Goal: Task Accomplishment & Management: Understand process/instructions

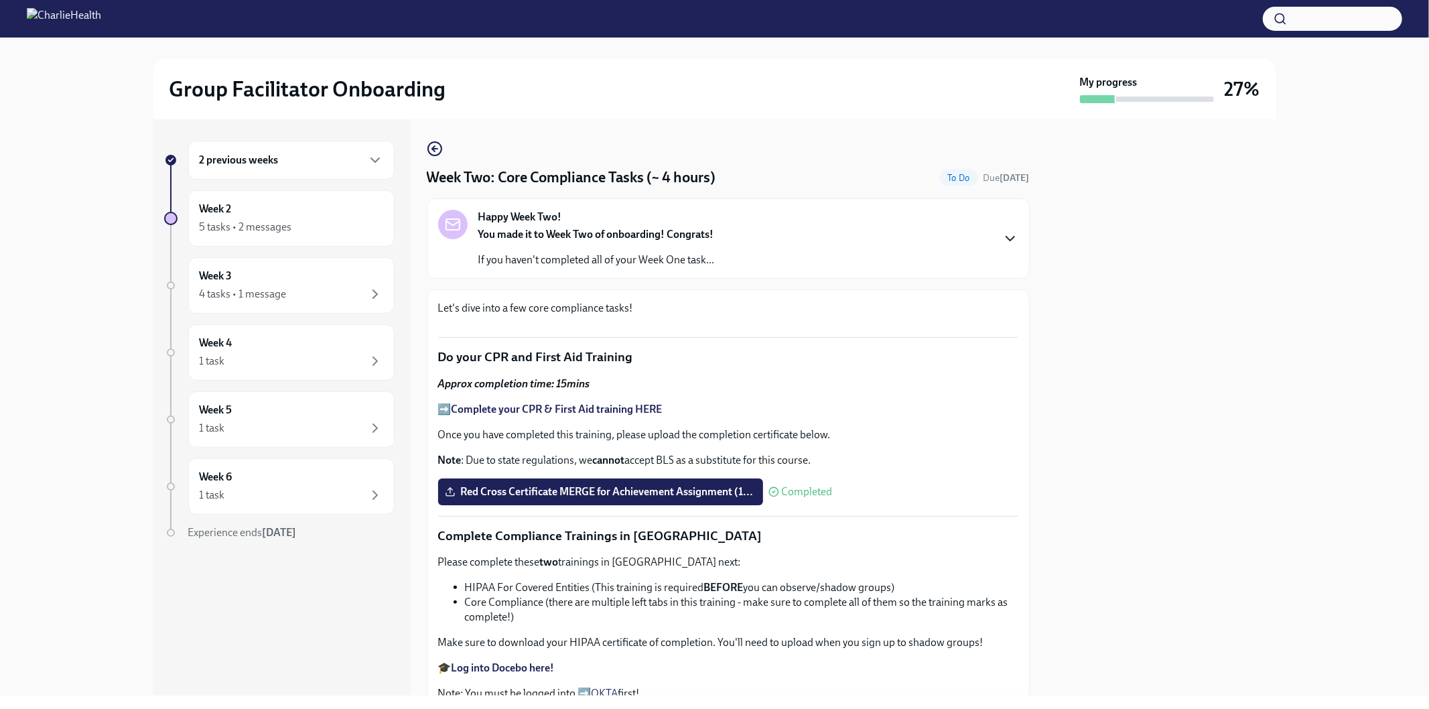
click at [1002, 233] on icon "button" at bounding box center [1010, 238] width 16 height 16
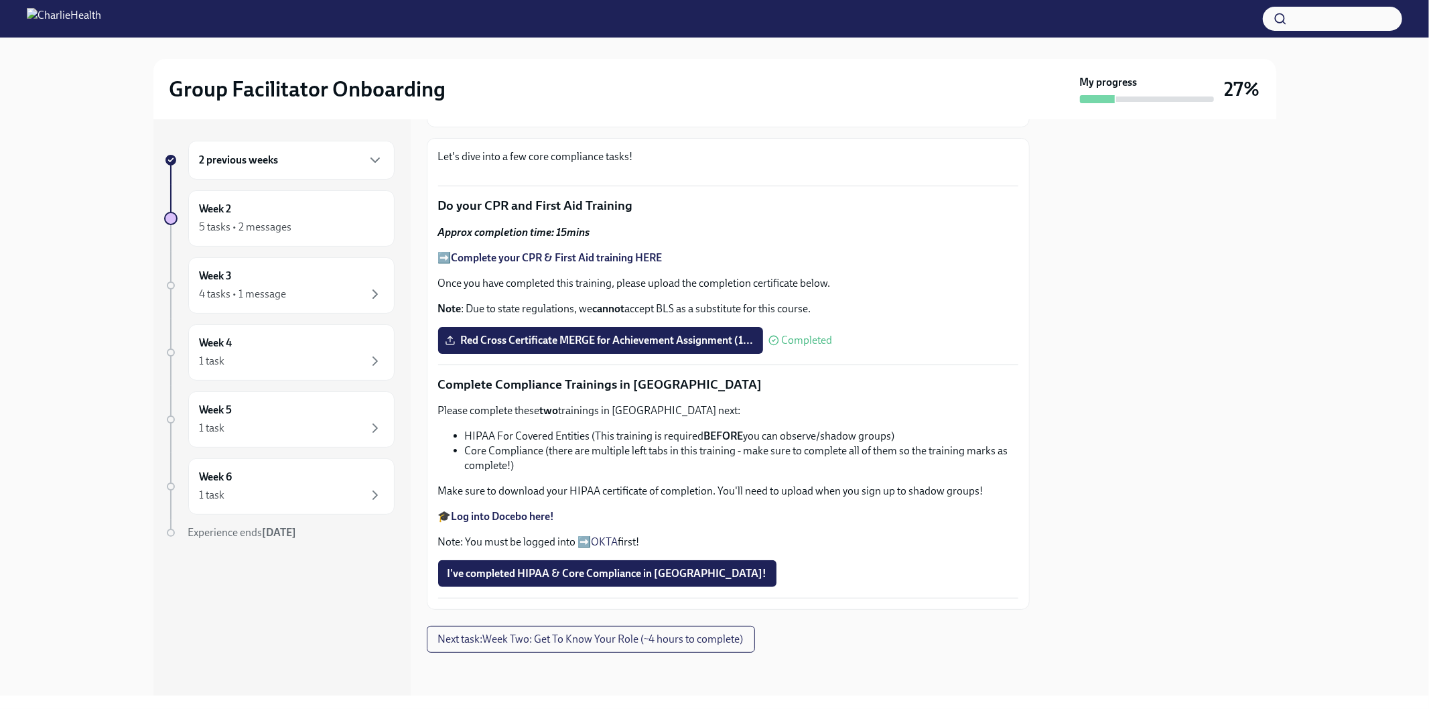
scroll to position [1175, 0]
click at [559, 640] on span "Next task : Week Two: Get To Know Your Role (~4 hours to complete)" at bounding box center [590, 638] width 305 height 13
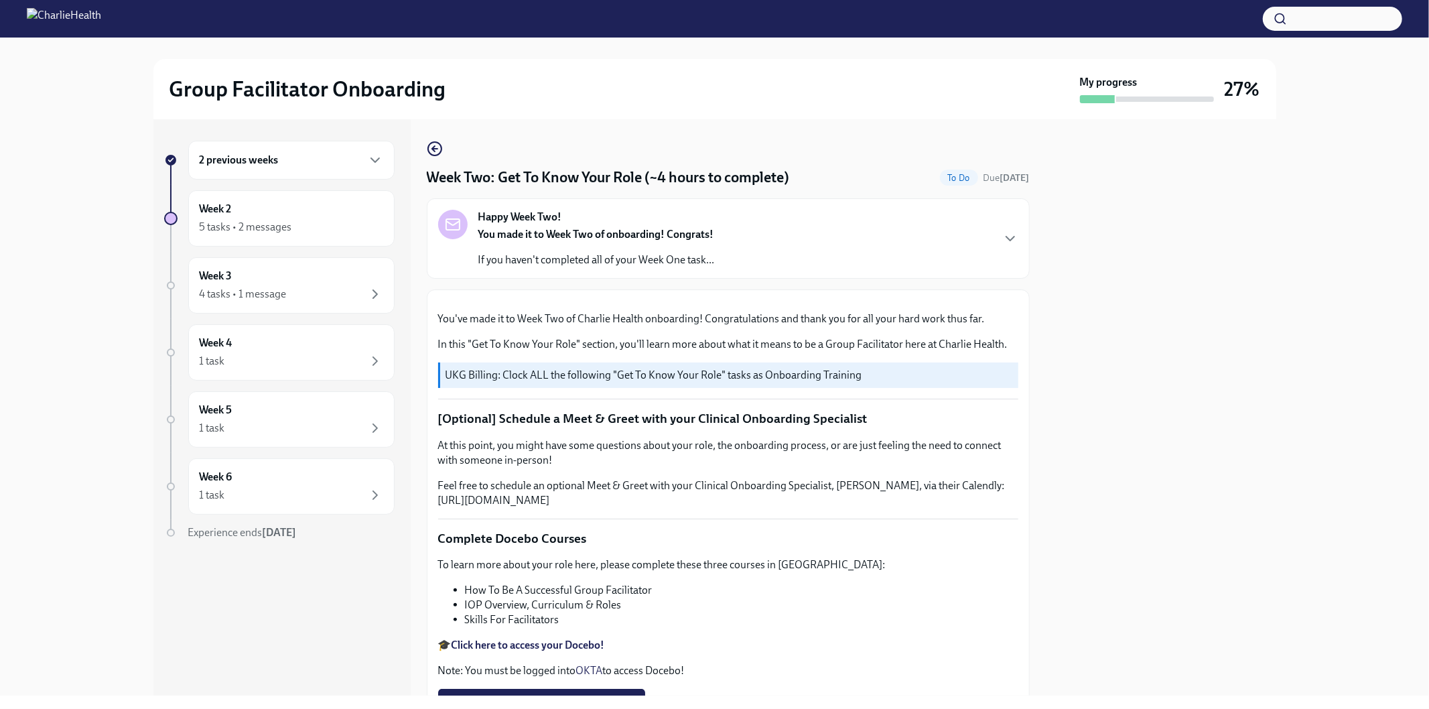
click at [964, 239] on div "Happy Week Two! You made it to Week Two of onboarding! Congrats! If you haven't…" at bounding box center [728, 239] width 580 height 58
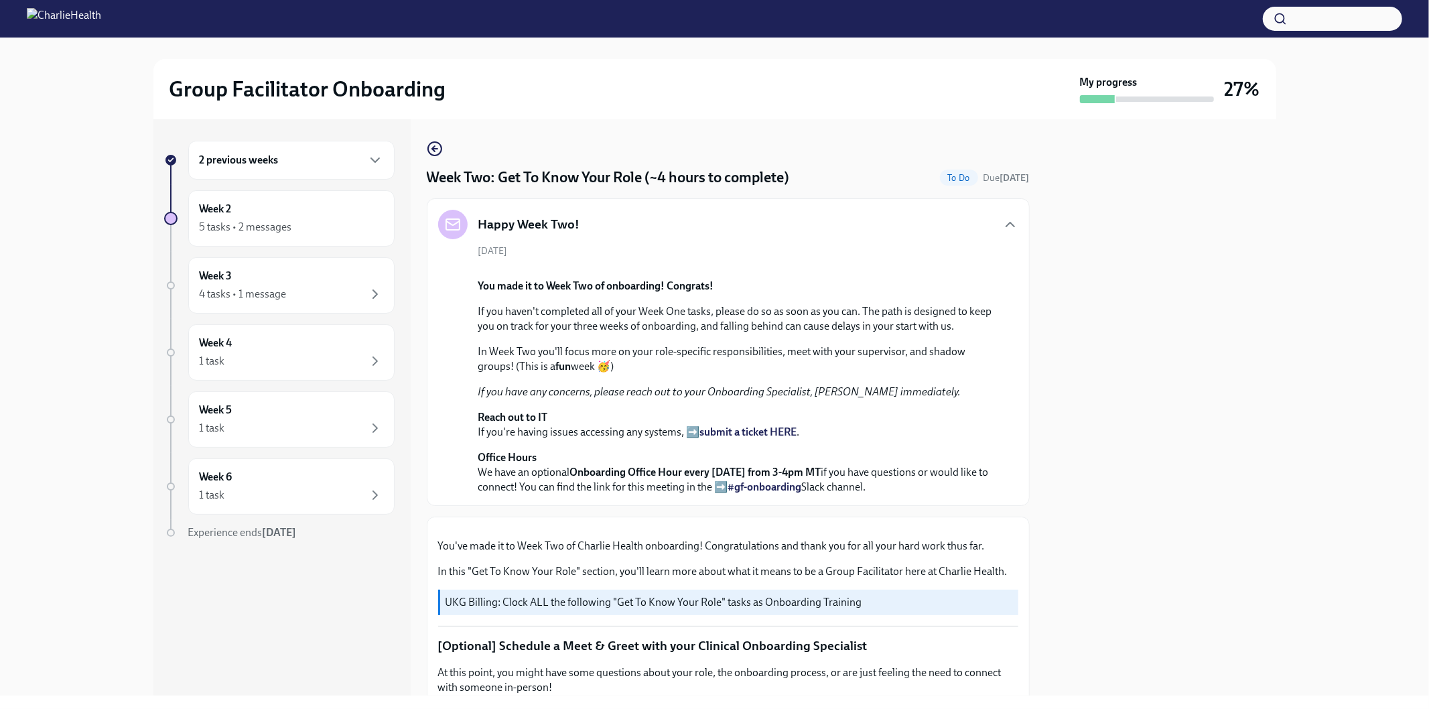
click at [983, 220] on div "Happy Week Two!" at bounding box center [728, 224] width 580 height 29
click at [1002, 220] on icon "button" at bounding box center [1010, 224] width 16 height 16
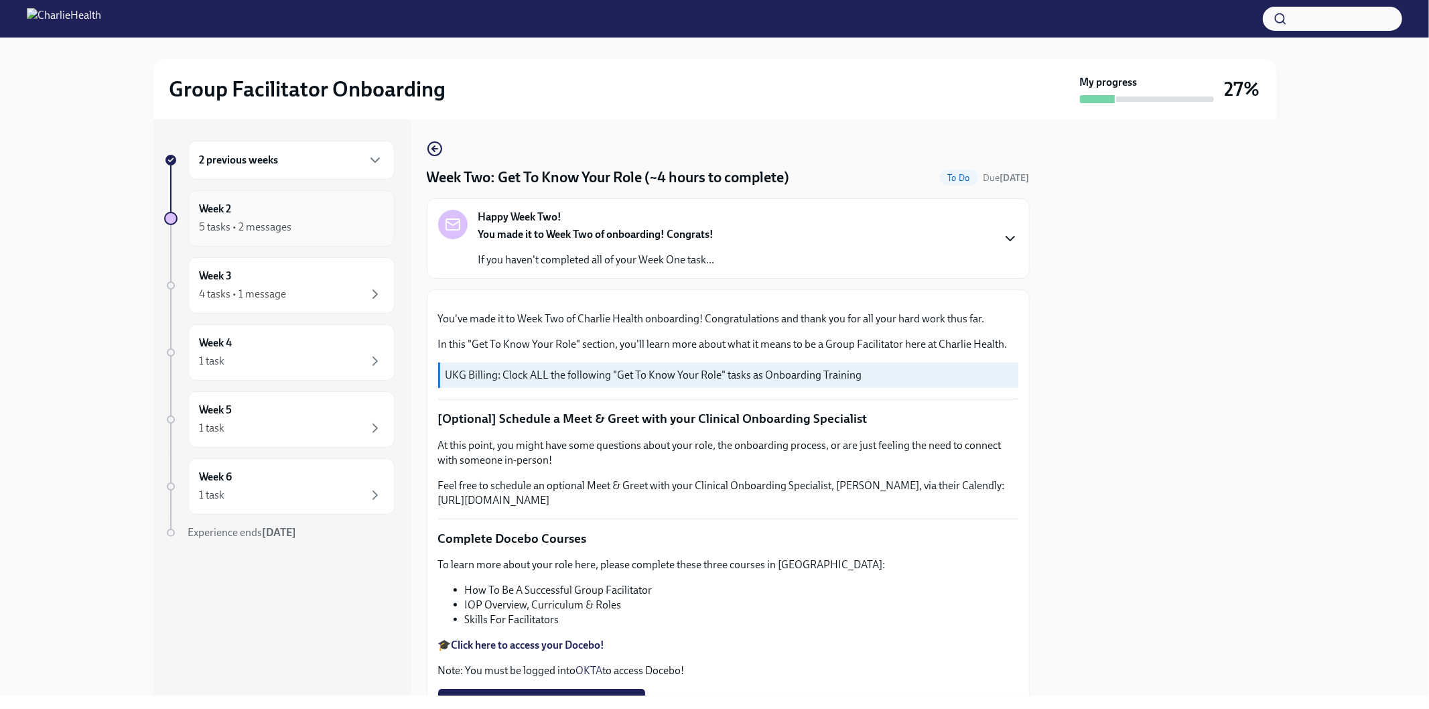
click at [232, 196] on div "Week 2 5 tasks • 2 messages" at bounding box center [291, 218] width 206 height 56
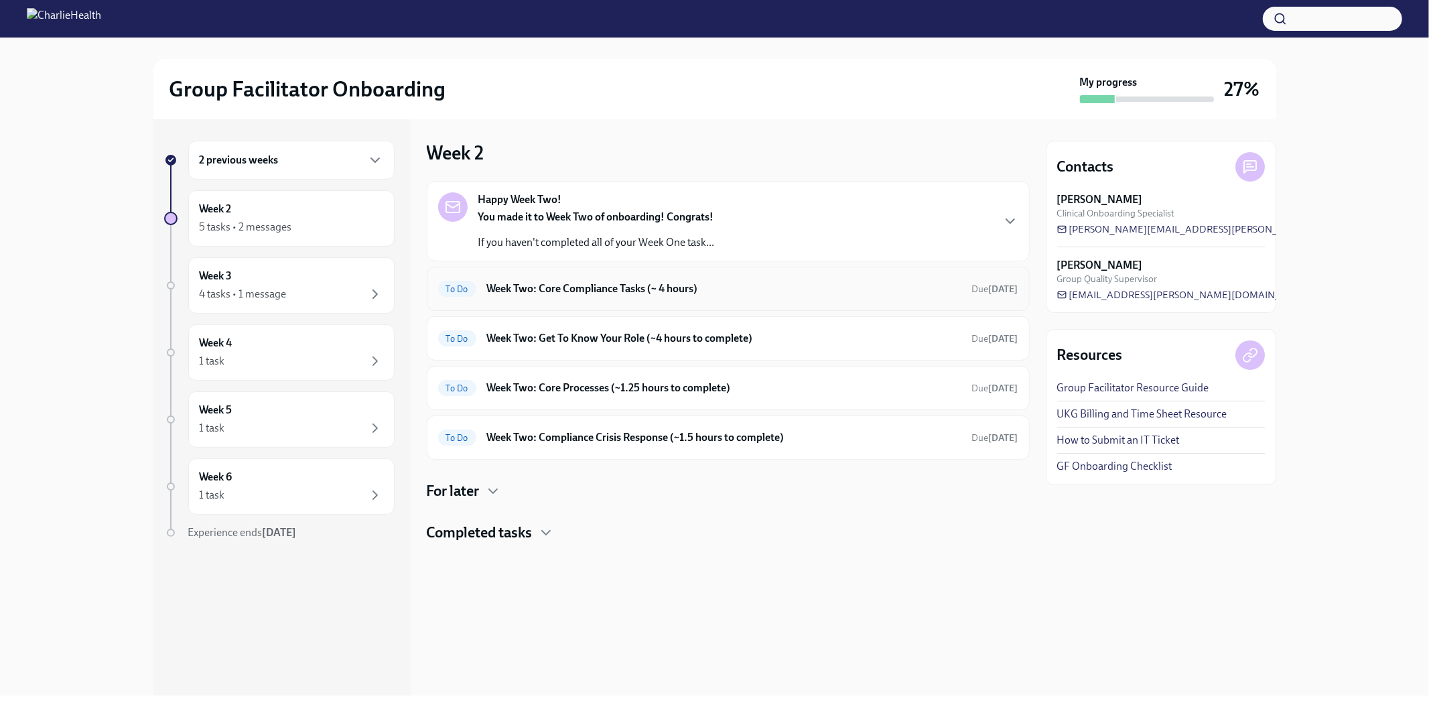
click at [530, 285] on h6 "Week Two: Core Compliance Tasks (~ 4 hours)" at bounding box center [724, 288] width 474 height 15
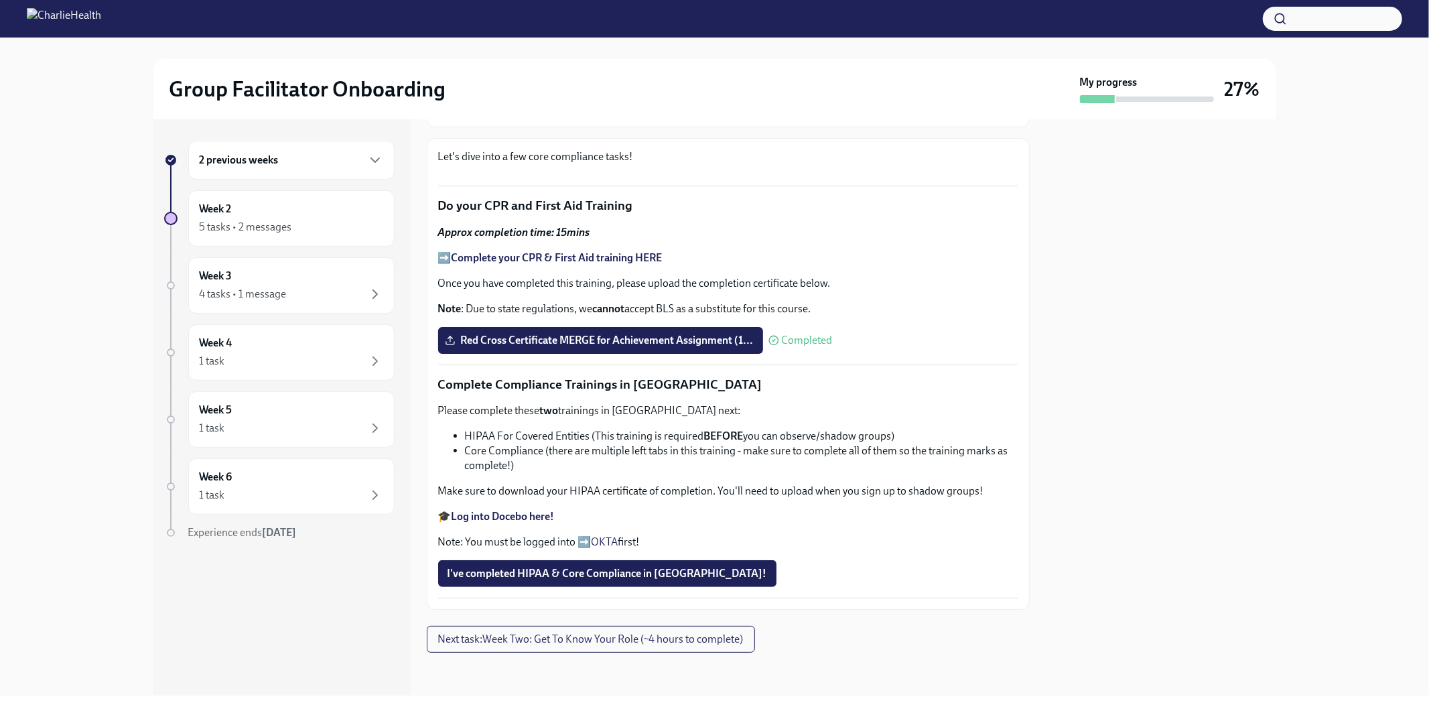
scroll to position [422, 0]
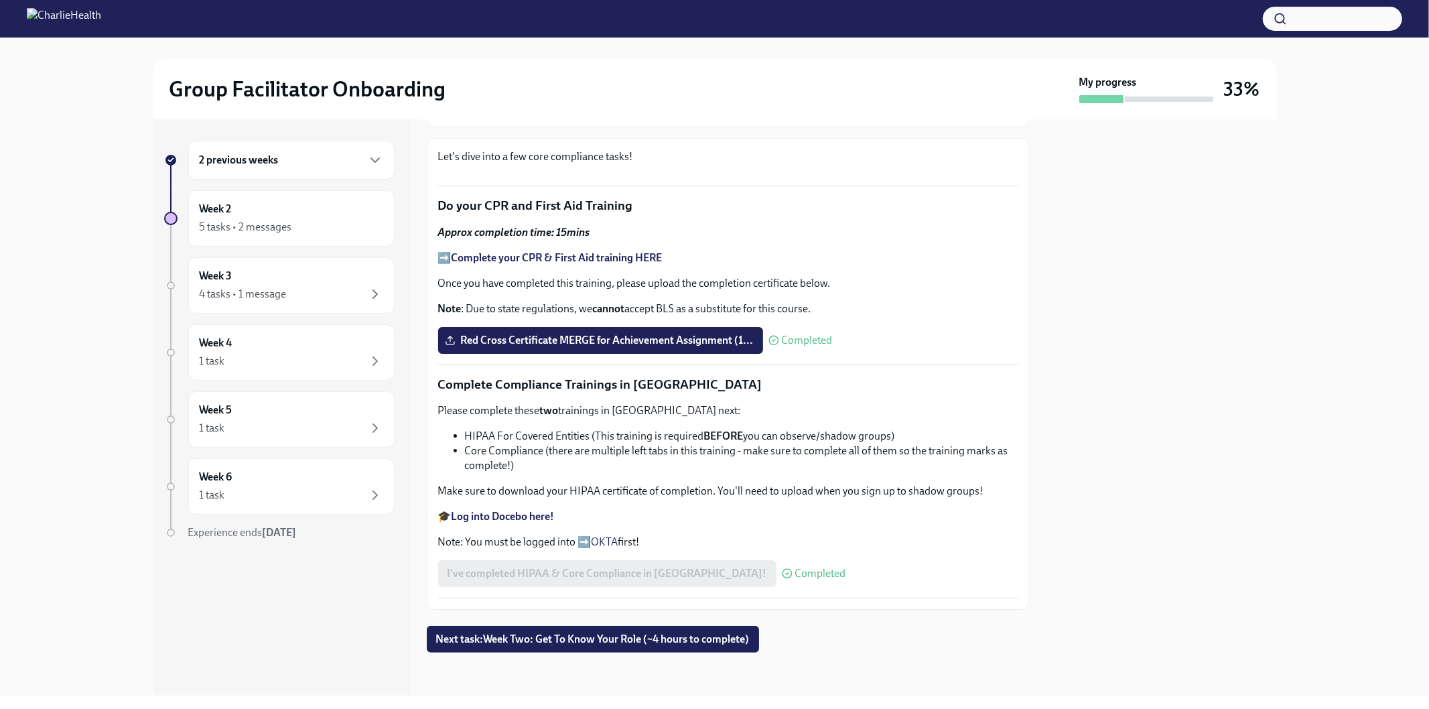
scroll to position [719, 0]
click at [639, 637] on span "Next task : Week Two: Get To Know Your Role (~4 hours to complete)" at bounding box center [592, 638] width 313 height 13
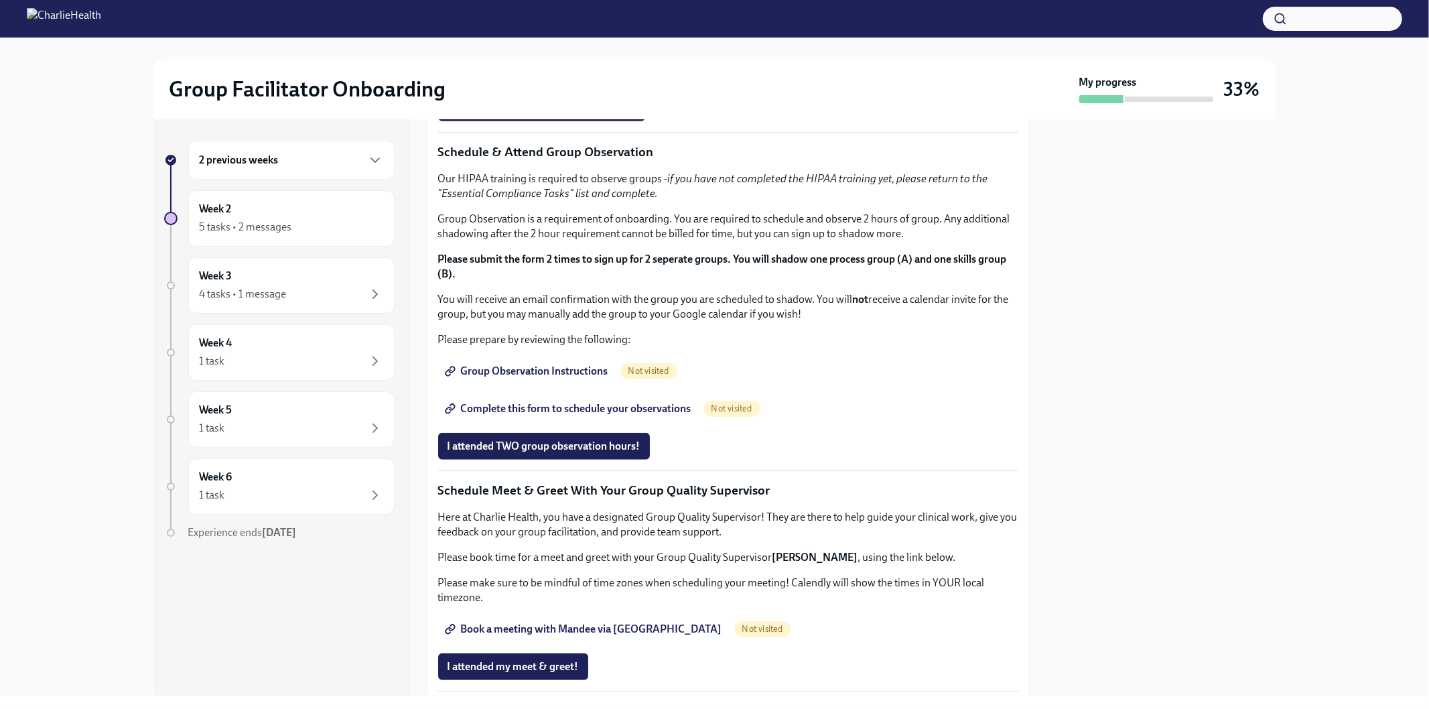
scroll to position [595, 0]
